Goal: Information Seeking & Learning: Learn about a topic

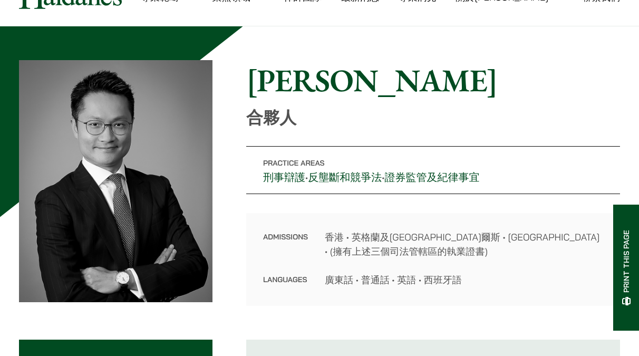
scroll to position [53, 0]
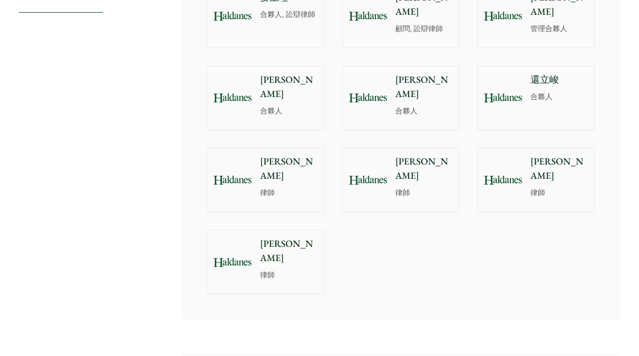
scroll to position [1002, 0]
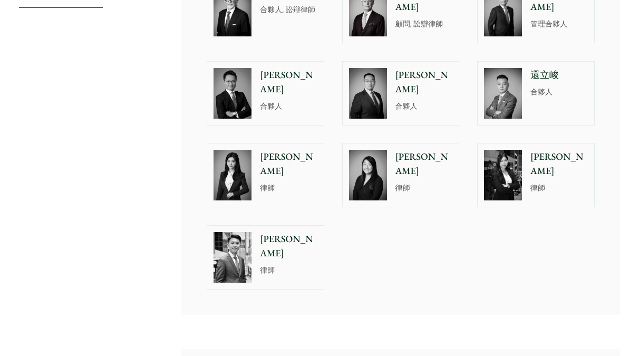
click at [262, 150] on p "閻雪霏" at bounding box center [288, 164] width 57 height 28
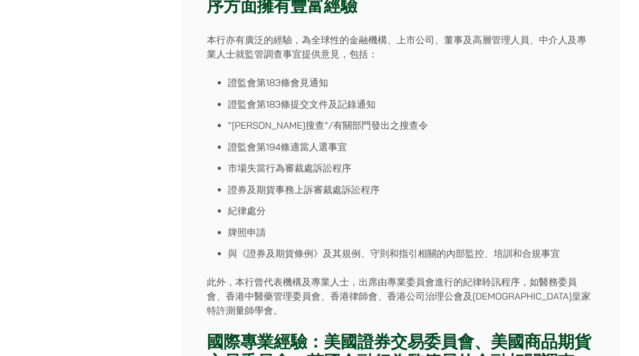
scroll to position [475, 0]
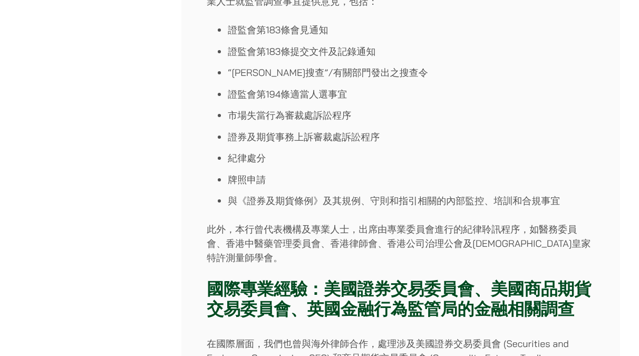
click at [413, 223] on p "此外，本行曾代表機構及專業人士，出席由專業委員會進行的紀律聆訊程序，如醫務委員會、香港中醫藥管理委員會、香港律師會、香港公司治理公會及英國皇家特許測量師學會。" at bounding box center [401, 243] width 388 height 43
copy p "委員會"
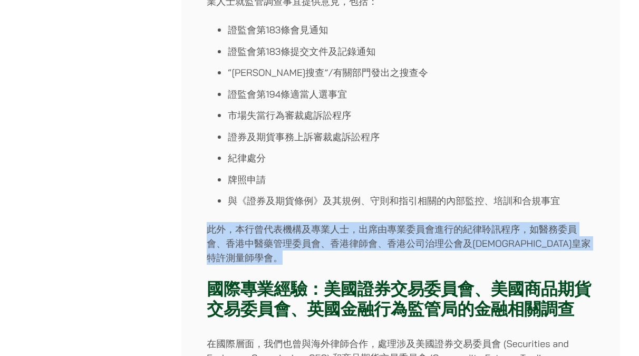
click at [413, 223] on p "此外，本行曾代表機構及專業人士，出席由專業委員會進行的紀律聆訊程序，如醫務委員會、香港中醫藥管理委員會、香港律師會、香港公司治理公會及英國皇家特許測量師學會。" at bounding box center [401, 243] width 388 height 43
click at [369, 233] on p "此外，本行曾代表機構及專業人士，出席由專業委員會進行的紀律聆訊程序，如醫務委員會、香港中醫藥管理委員會、香港律師會、香港公司治理公會及英國皇家特許測量師學會。" at bounding box center [401, 243] width 388 height 43
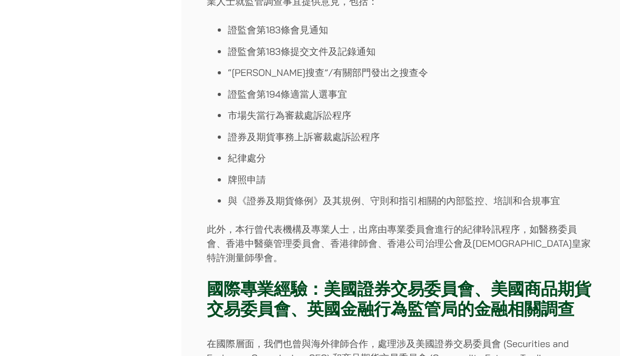
click at [381, 231] on p "此外，本行曾代表機構及專業人士，出席由專業委員會進行的紀律聆訊程序，如醫務委員會、香港中醫藥管理委員會、香港律師會、香港公司治理公會及英國皇家特許測量師學會。" at bounding box center [401, 243] width 388 height 43
click at [402, 236] on p "此外，本行曾代表機構及專業人士，出席由專業委員會進行的紀律聆訊程序，如醫務委員會、香港中醫藥管理委員會、香港律師會、香港公司治理公會及英國皇家特許測量師學會。" at bounding box center [401, 243] width 388 height 43
copy p "委員會"
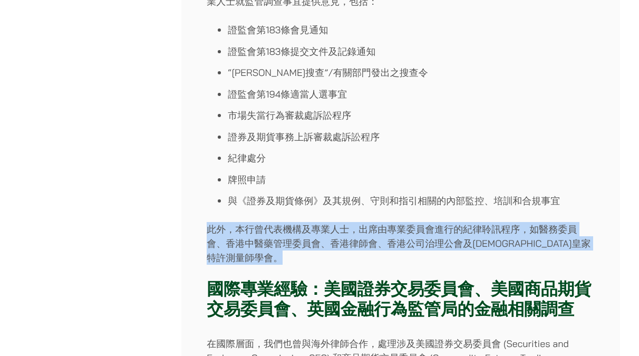
click at [402, 236] on p "此外，本行曾代表機構及專業人士，出席由專業委員會進行的紀律聆訊程序，如醫務委員會、香港中醫藥管理委員會、香港律師會、香港公司治理公會及英國皇家特許測量師學會。" at bounding box center [401, 243] width 388 height 43
click at [326, 236] on p "此外，本行曾代表機構及專業人士，出席由專業委員會進行的紀律聆訊程序，如醫務委員會、香港中醫藥管理委員會、香港律師會、香港公司治理公會及英國皇家特許測量師學會。" at bounding box center [401, 243] width 388 height 43
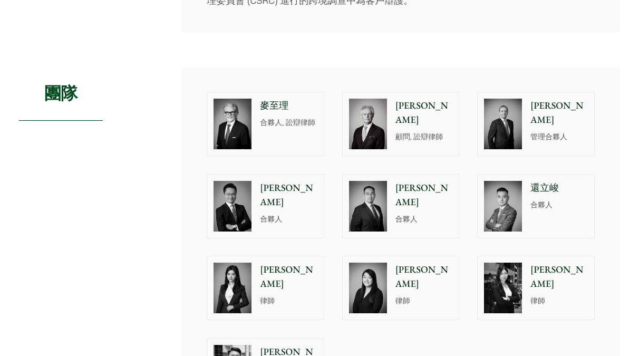
scroll to position [897, 0]
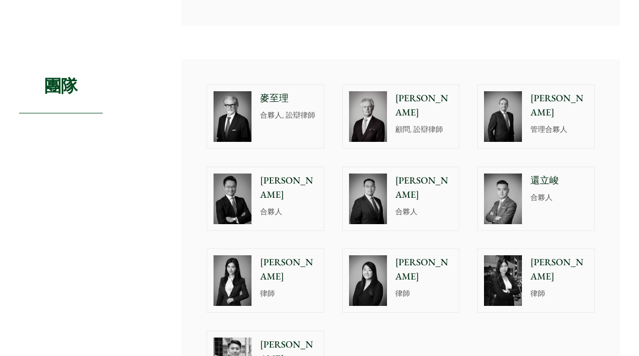
click at [400, 91] on p "鮑富" at bounding box center [424, 105] width 57 height 28
click at [248, 91] on img at bounding box center [233, 116] width 38 height 51
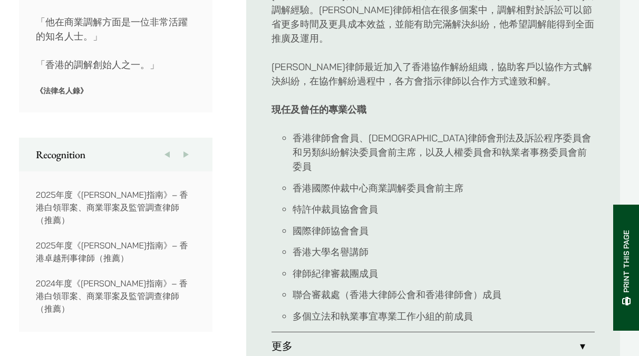
scroll to position [844, 0]
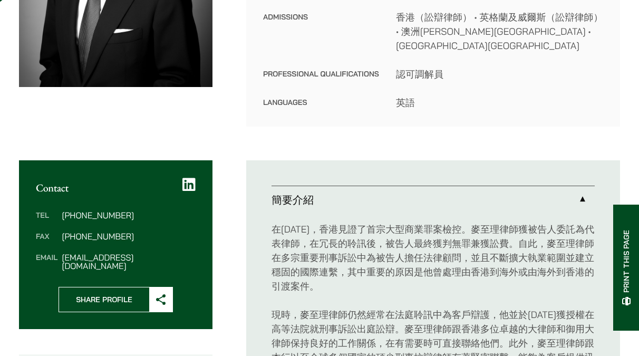
scroll to position [316, 0]
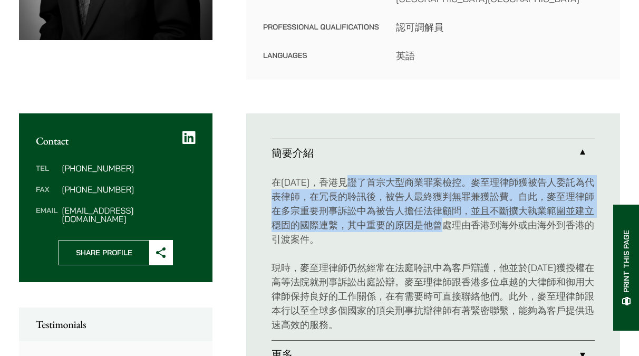
drag, startPoint x: 360, startPoint y: 168, endPoint x: 461, endPoint y: 207, distance: 108.3
click at [461, 207] on p "在[DATE]，香港見證了首宗大型商業罪案檢控。麥至理律師獲被告人委託為代表律師，在冗長的聆訊後，被告人最終獲判無罪兼獲訟費。自此，麥至理律師在多宗重要刑事訴…" at bounding box center [433, 210] width 323 height 71
copy p "了首宗大型商業罪案檢控。麥至理律師獲被告人委託為代表律師，在冗長的聆訊後，被告人最終獲判無罪兼獲訟費。自此，麥至理律師在多宗重要刑事訴訟中為被告人擔任法律顧問…"
click at [406, 193] on p "在[DATE]，香港見證了首宗大型商業罪案檢控。麥至理律師獲被告人委託為代表律師，在冗長的聆訊後，被告人最終獲判無罪兼獲訟費。自此，麥至理律師在多宗重要刑事訴…" at bounding box center [433, 210] width 323 height 71
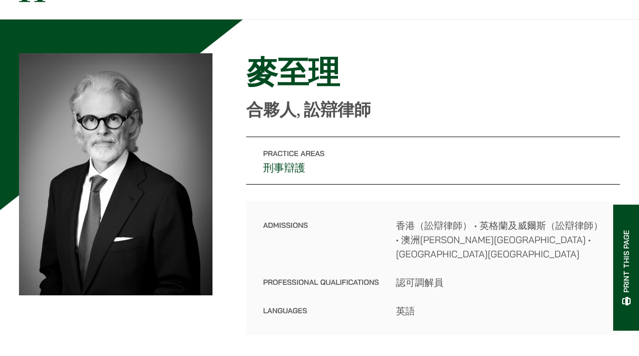
scroll to position [53, 0]
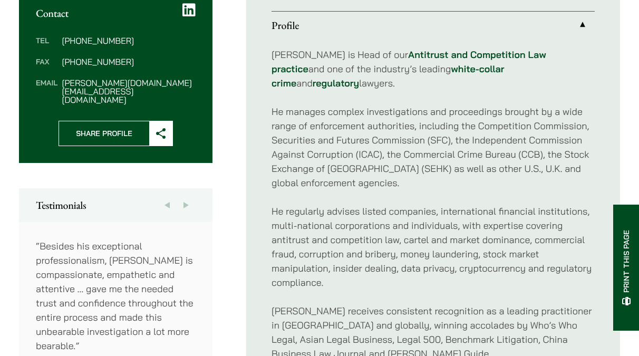
scroll to position [475, 0]
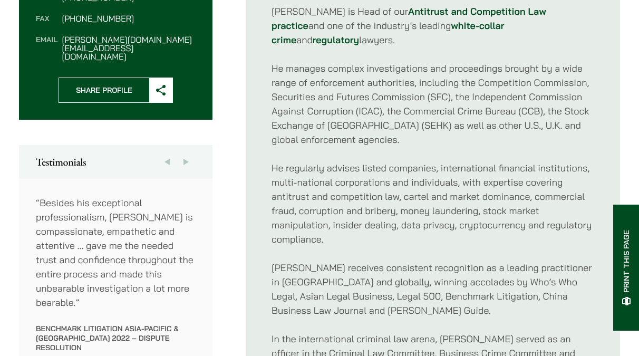
click at [419, 185] on p "He regularly advises listed companies, international financial institutions, mu…" at bounding box center [433, 203] width 323 height 85
copy p "money"
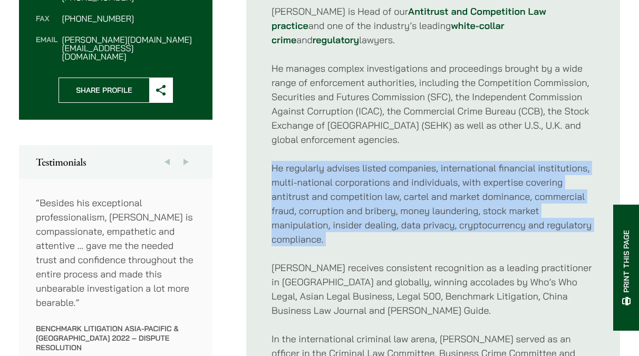
click at [419, 185] on p "He regularly advises listed companies, international financial institutions, mu…" at bounding box center [433, 203] width 323 height 85
click at [469, 189] on p "He regularly advises listed companies, international financial institutions, mu…" at bounding box center [433, 203] width 323 height 85
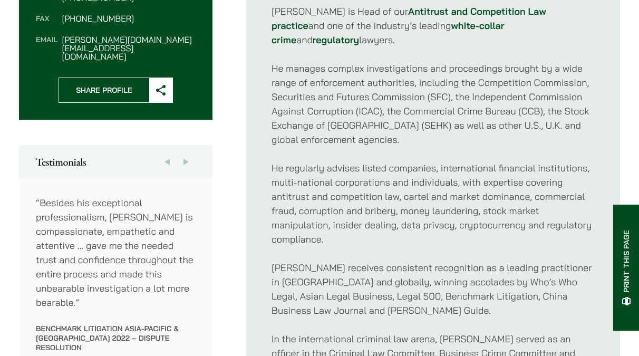
click at [483, 186] on p "He regularly advises listed companies, international financial institutions, mu…" at bounding box center [433, 203] width 323 height 85
copy p "stock"
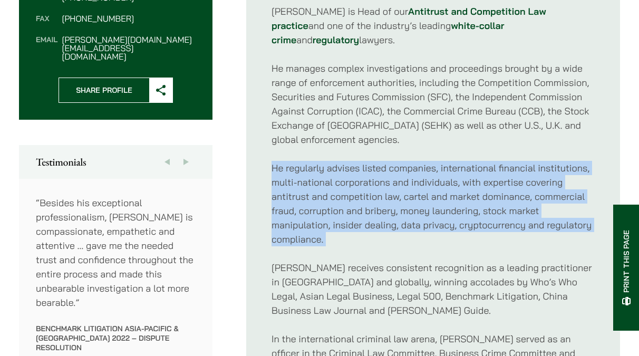
click at [483, 186] on p "He regularly advises listed companies, international financial institutions, mu…" at bounding box center [433, 203] width 323 height 85
click at [401, 180] on p "He regularly advises listed companies, international financial institutions, mu…" at bounding box center [433, 203] width 323 height 85
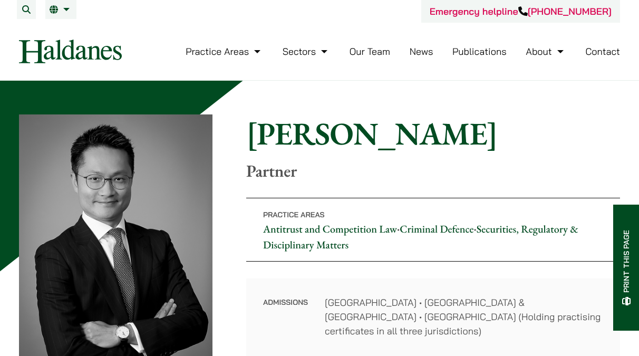
scroll to position [0, 0]
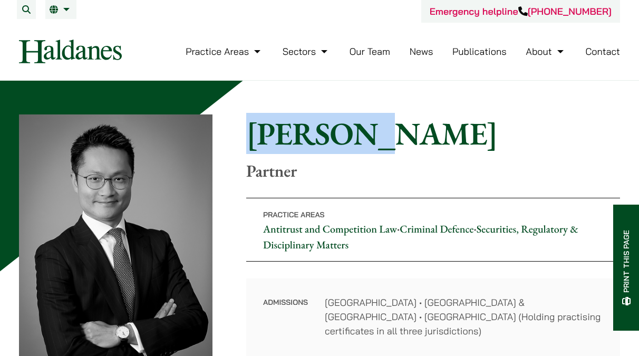
drag, startPoint x: 361, startPoint y: 130, endPoint x: 249, endPoint y: 133, distance: 111.3
click at [249, 133] on h1 "Felix Ng" at bounding box center [433, 133] width 374 height 38
copy h1 "Felix Ng"
